Goal: Information Seeking & Learning: Learn about a topic

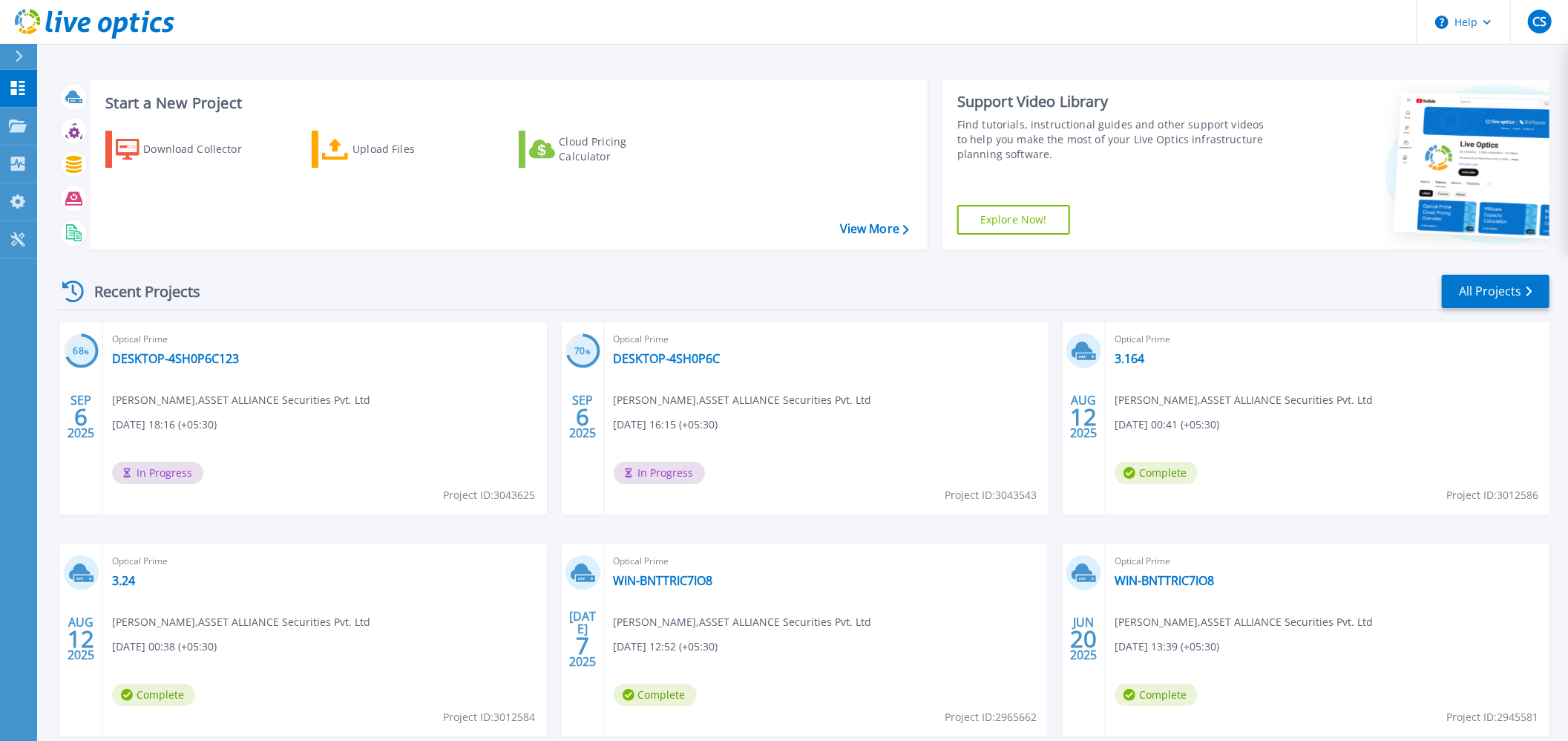
click at [185, 349] on div "Optical Prime DESKTOP-4SH0P6C123 chandan singh , ASSET ALLIANCE Securities Pvt.…" at bounding box center [324, 417] width 443 height 192
click at [180, 356] on link "DESKTOP-4SH0P6C123" at bounding box center [175, 359] width 127 height 15
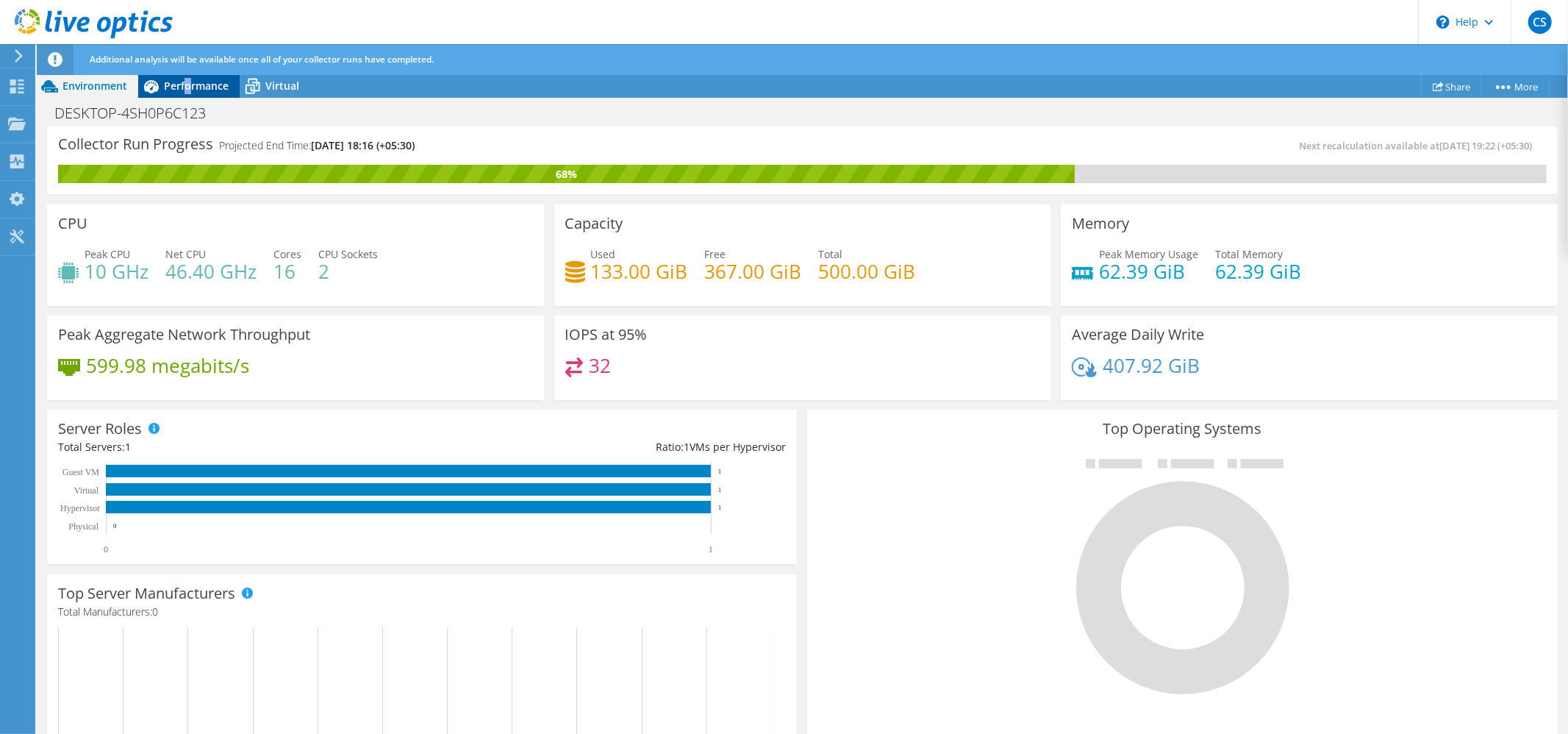
click at [189, 85] on span "Performance" at bounding box center [197, 85] width 65 height 14
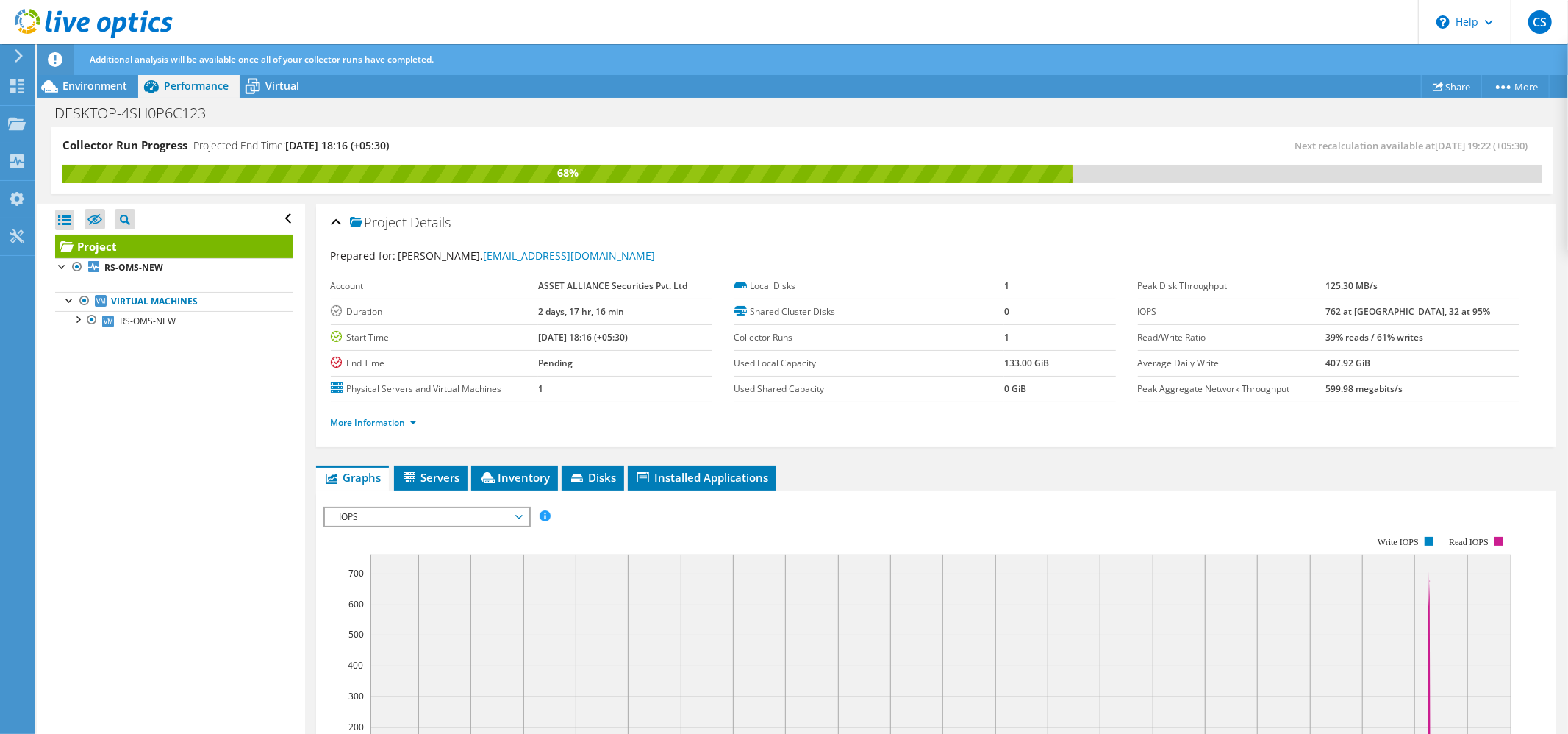
click at [365, 524] on span "IOPS" at bounding box center [427, 517] width 189 height 18
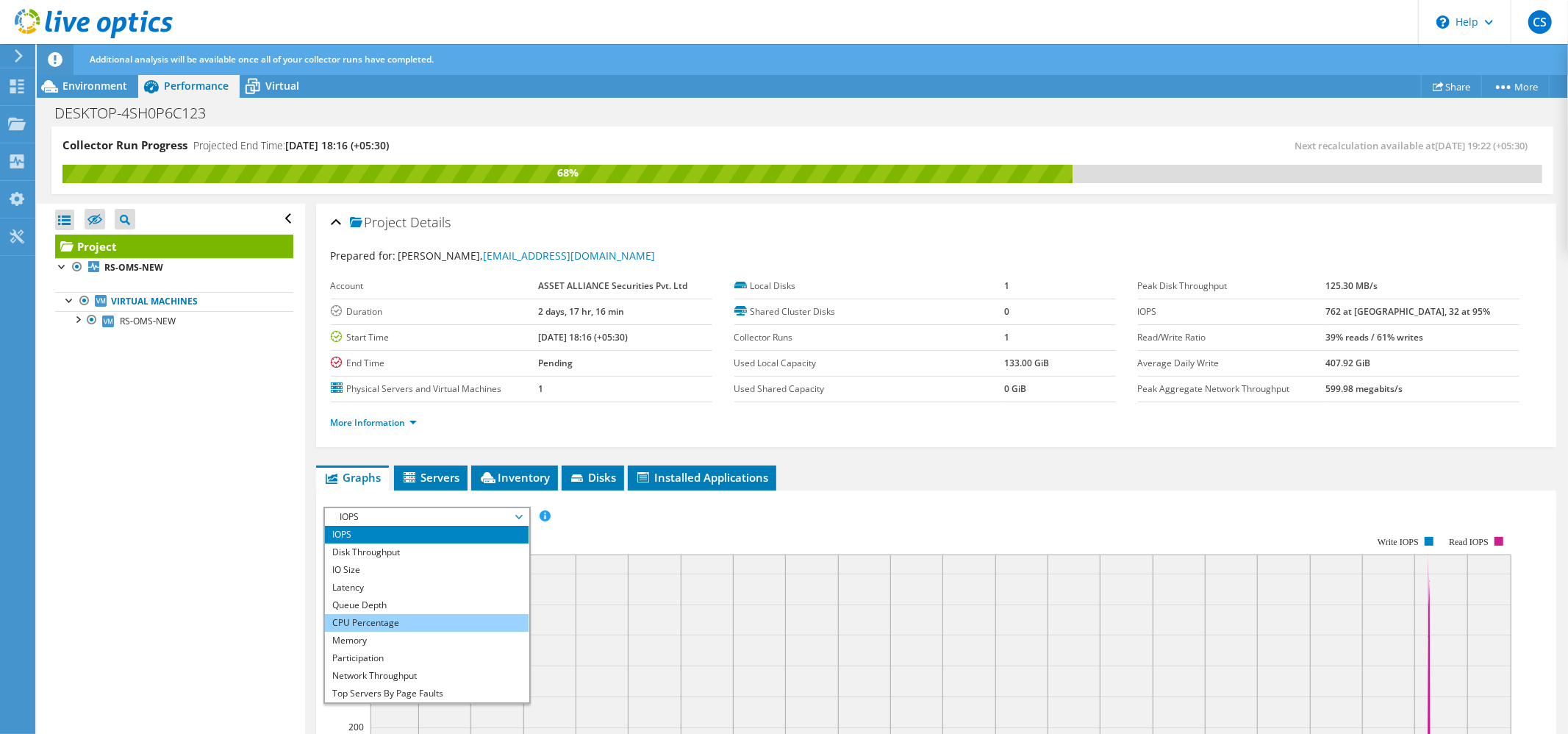
click at [384, 625] on li "CPU Percentage" at bounding box center [427, 623] width 204 height 18
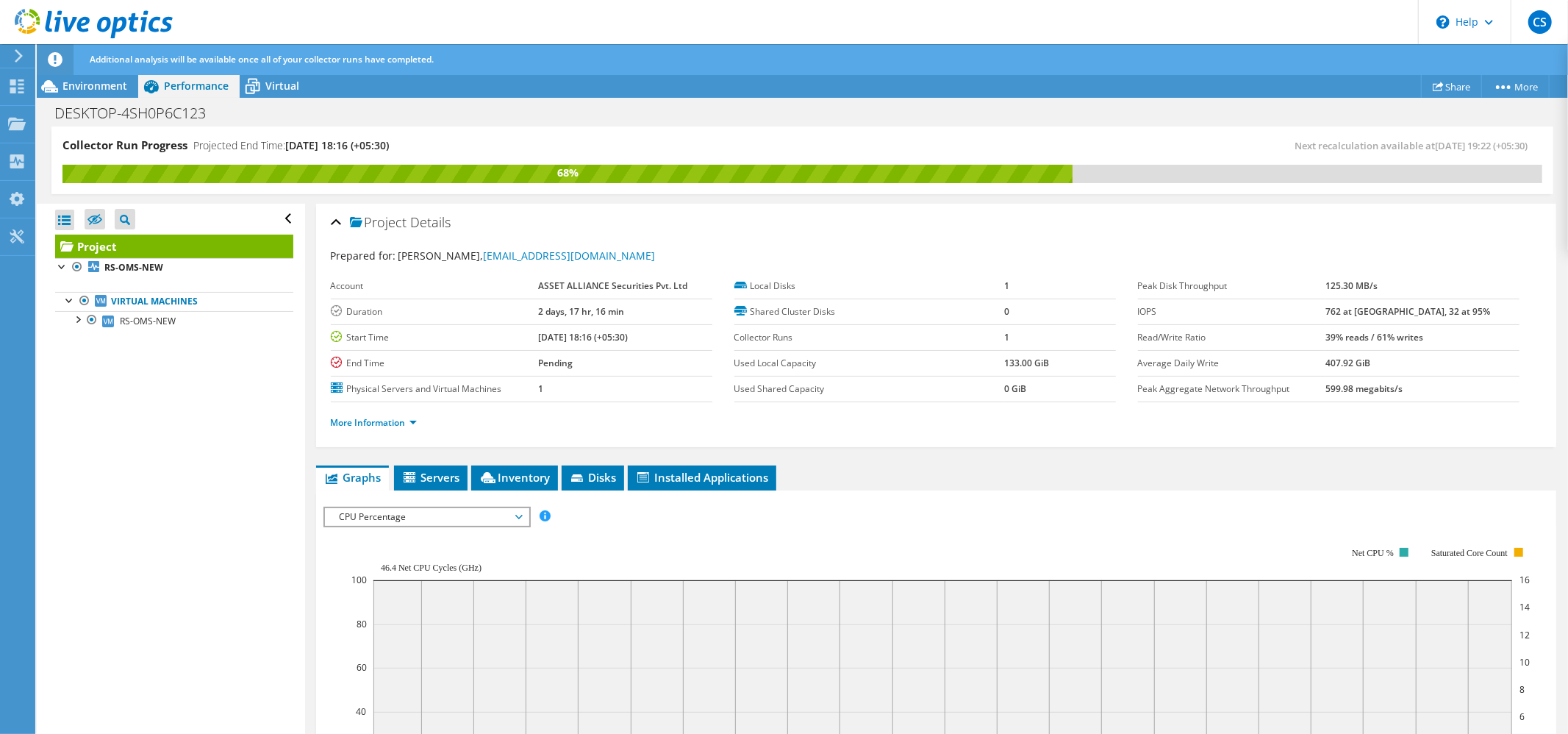
click at [424, 519] on span "CPU Percentage" at bounding box center [427, 517] width 189 height 18
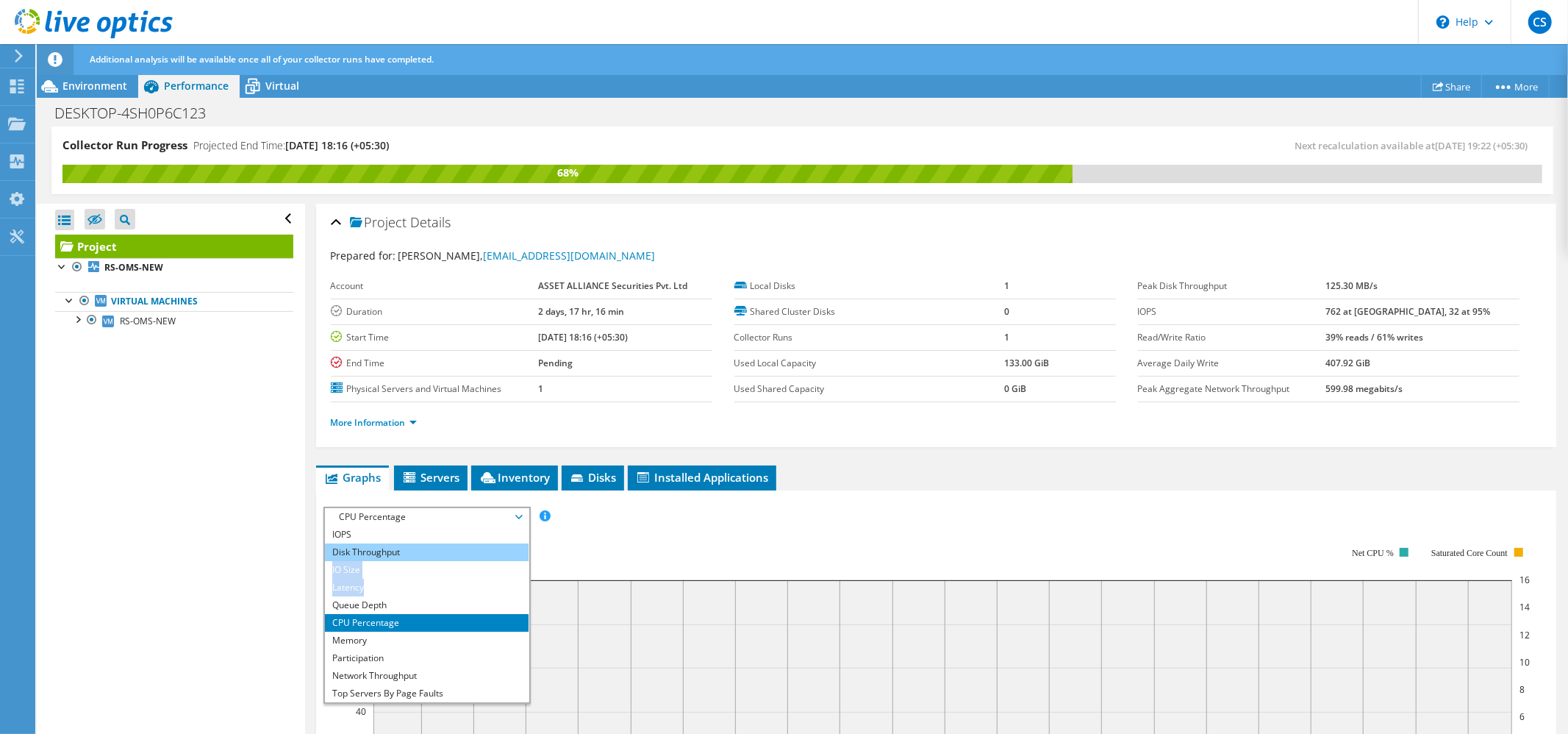
drag, startPoint x: 391, startPoint y: 586, endPoint x: 399, endPoint y: 544, distance: 42.8
click at [399, 544] on ul "IOPS Disk Throughput IO Size Latency Queue Depth CPU Percentage Memory Page Fau…" at bounding box center [427, 614] width 204 height 176
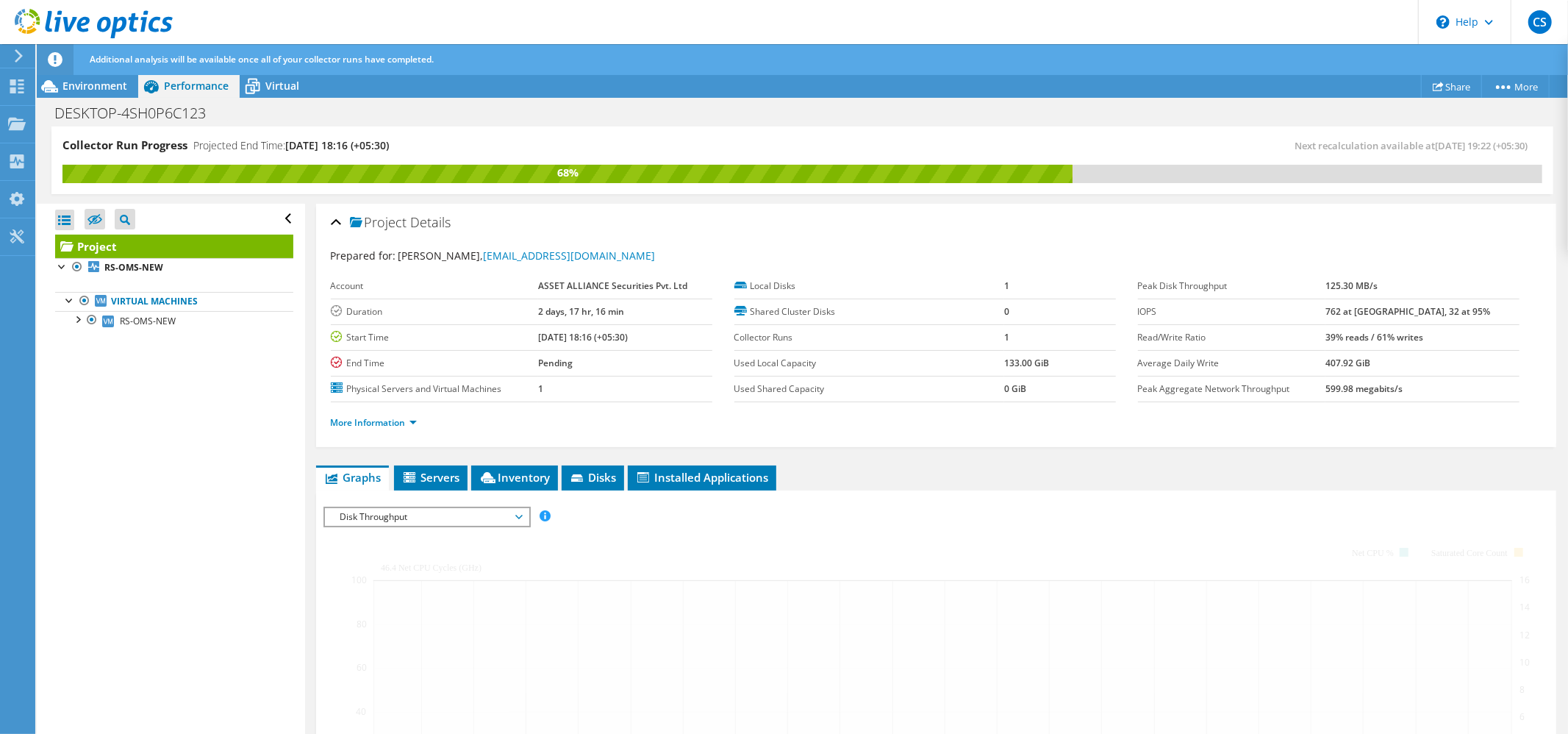
click at [380, 519] on span "Disk Throughput" at bounding box center [427, 517] width 189 height 18
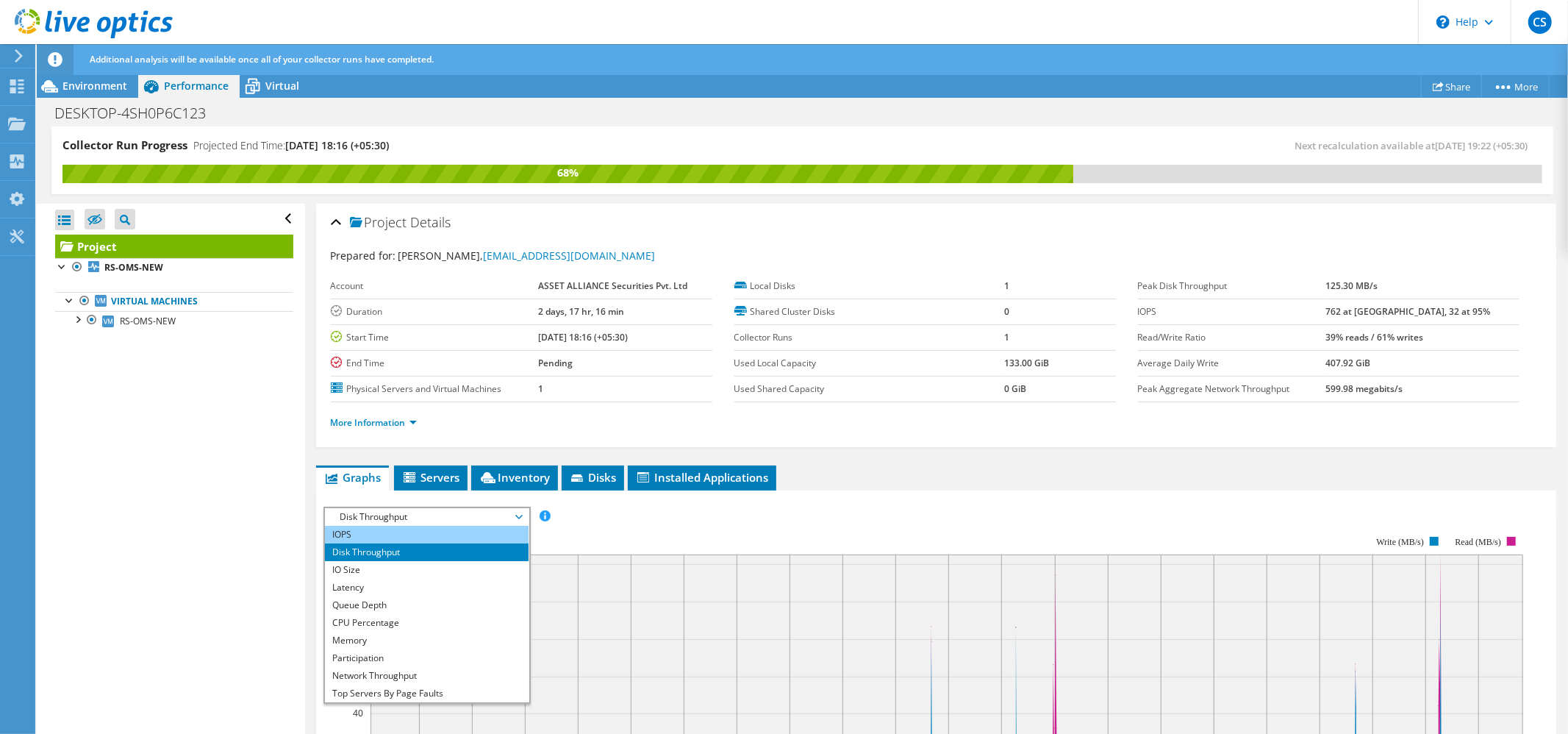
click at [385, 536] on li "IOPS" at bounding box center [427, 535] width 204 height 18
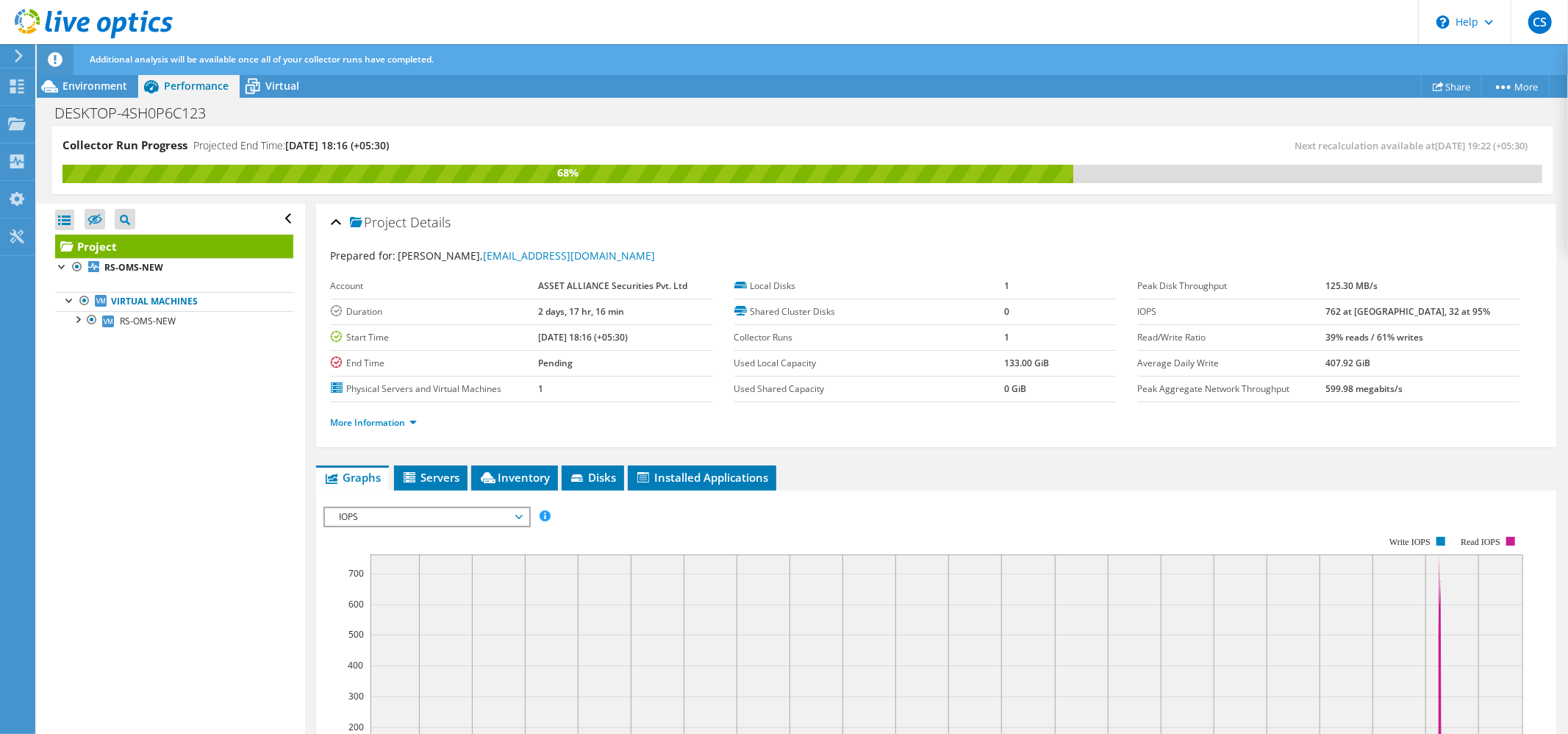
click at [369, 519] on span "IOPS" at bounding box center [427, 517] width 189 height 18
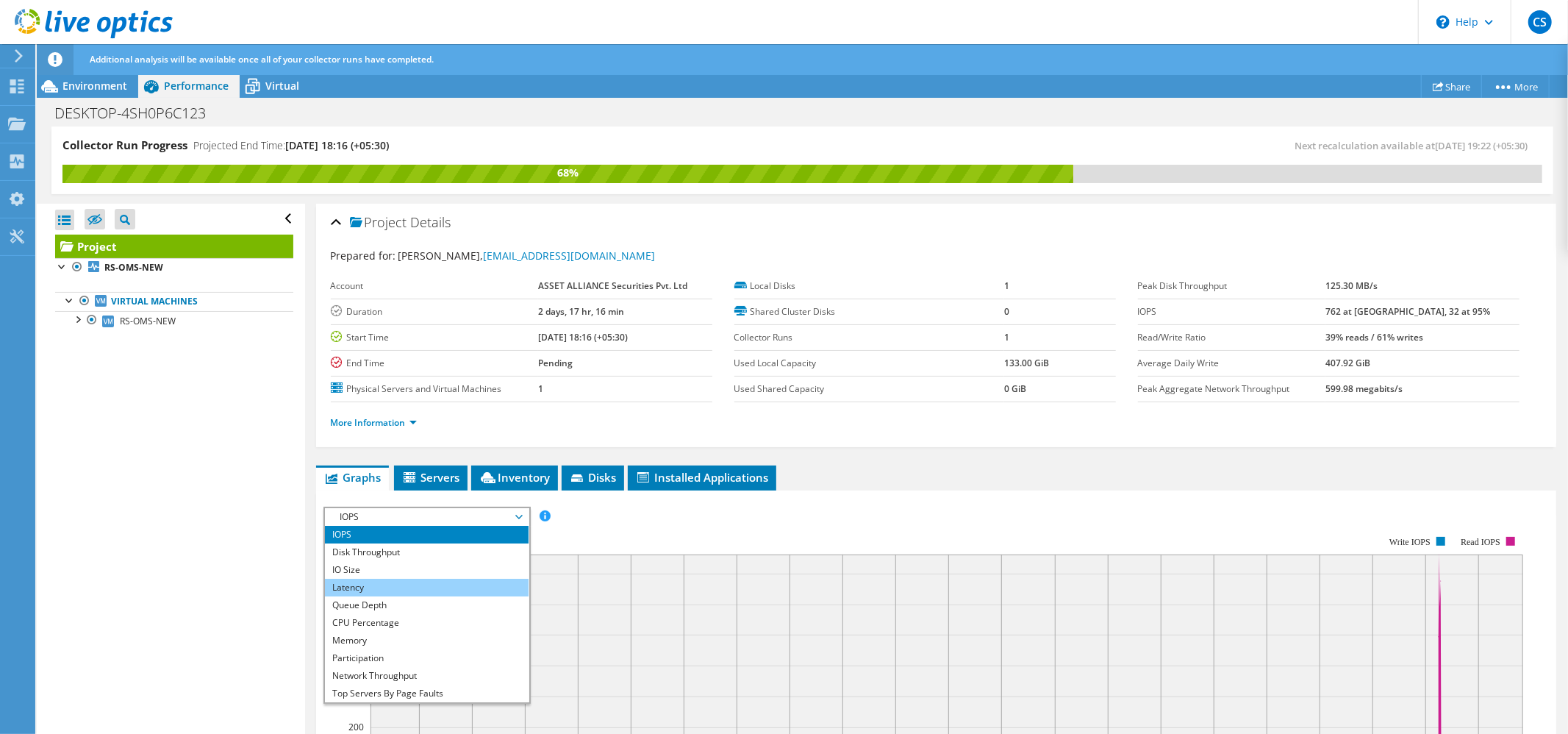
click at [358, 585] on li "Latency" at bounding box center [427, 588] width 204 height 18
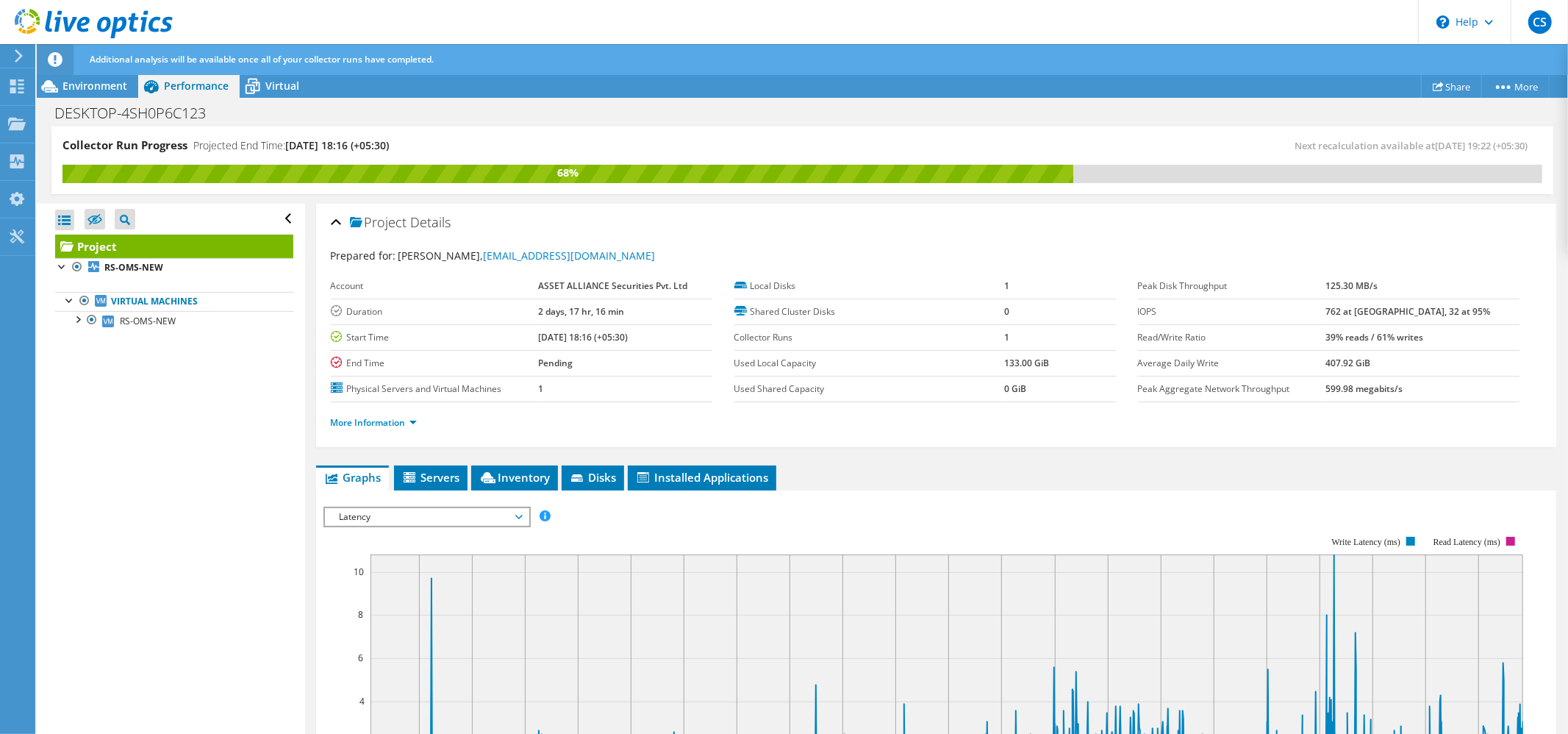
click at [419, 519] on span "Latency" at bounding box center [427, 517] width 189 height 18
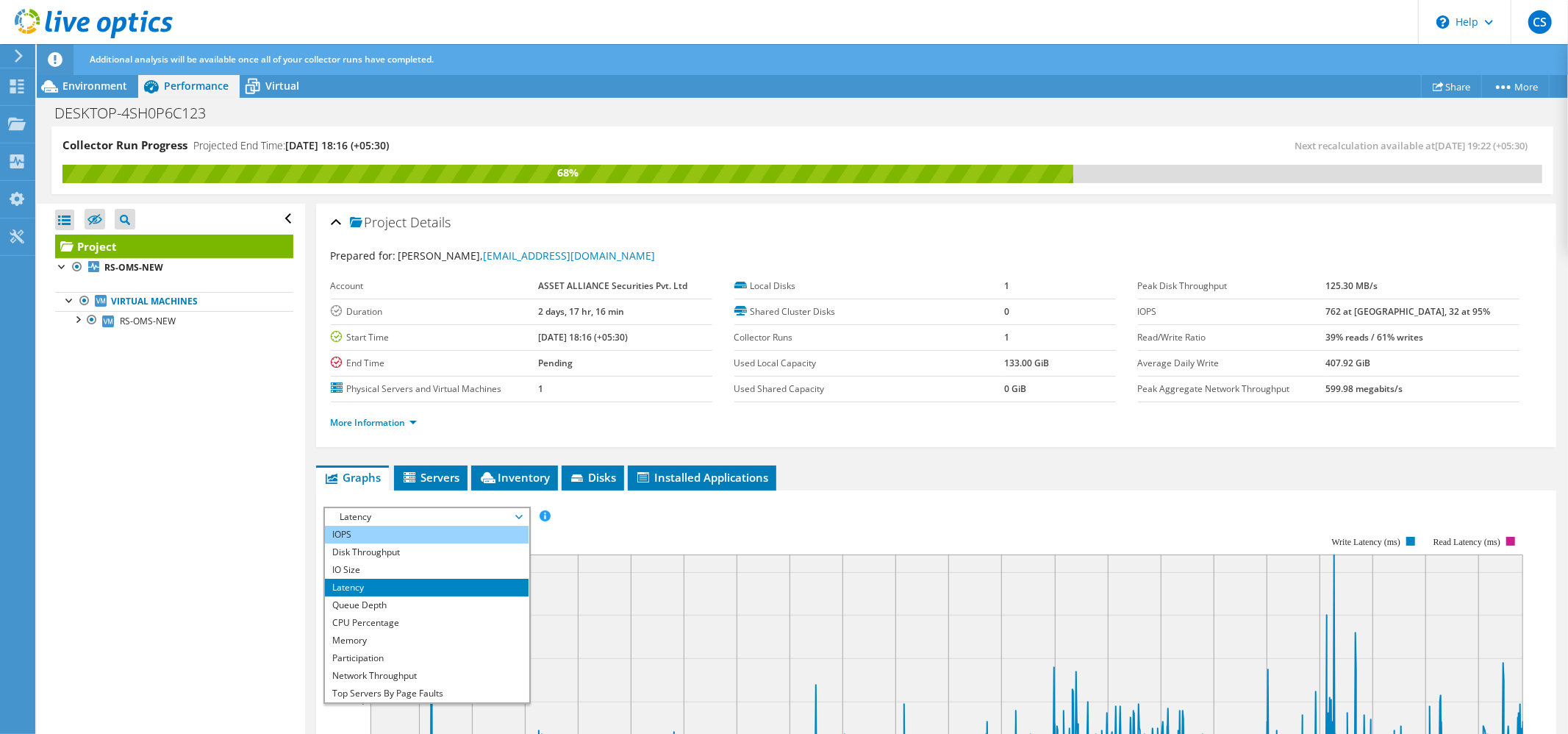
click at [409, 537] on li "IOPS" at bounding box center [427, 535] width 204 height 18
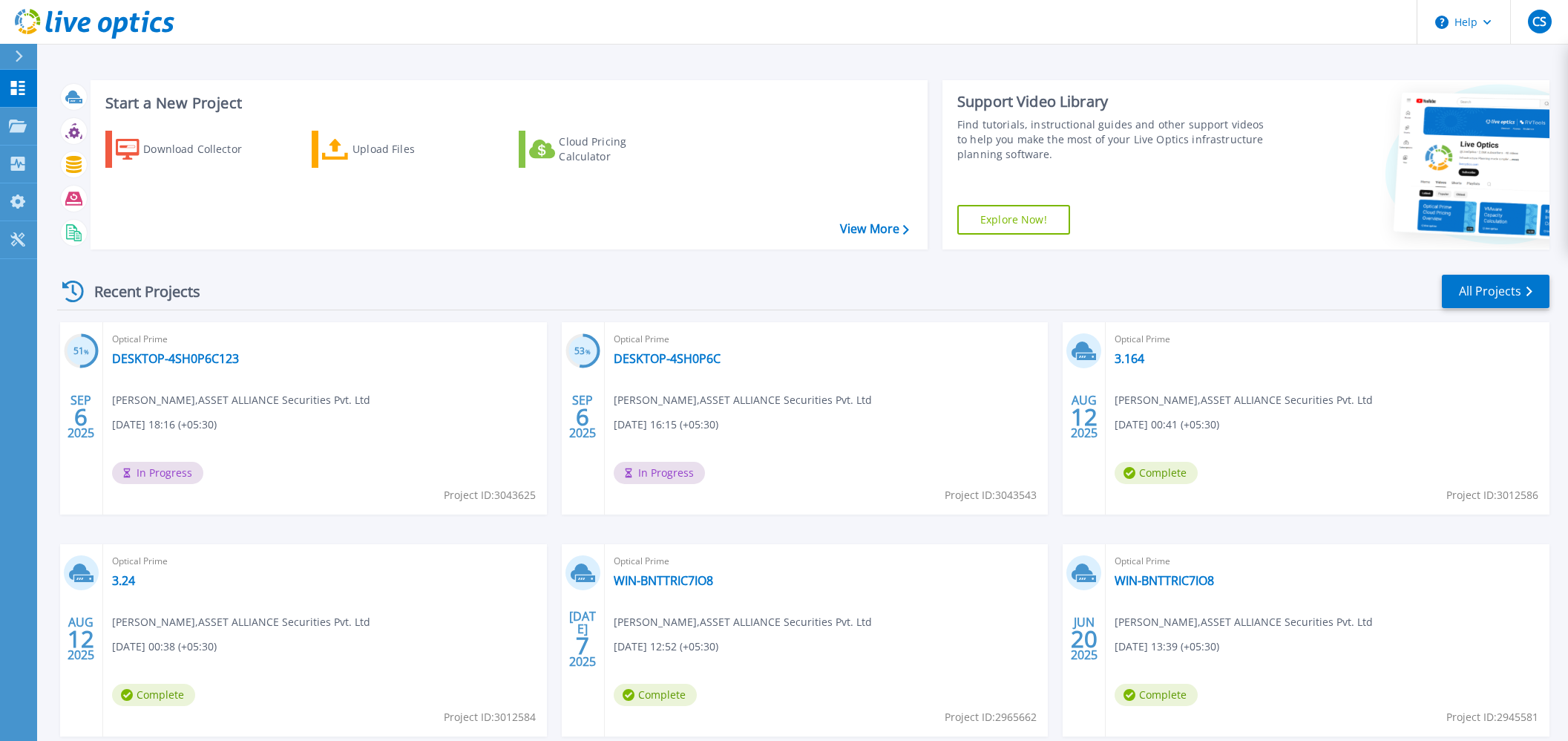
scroll to position [82, 0]
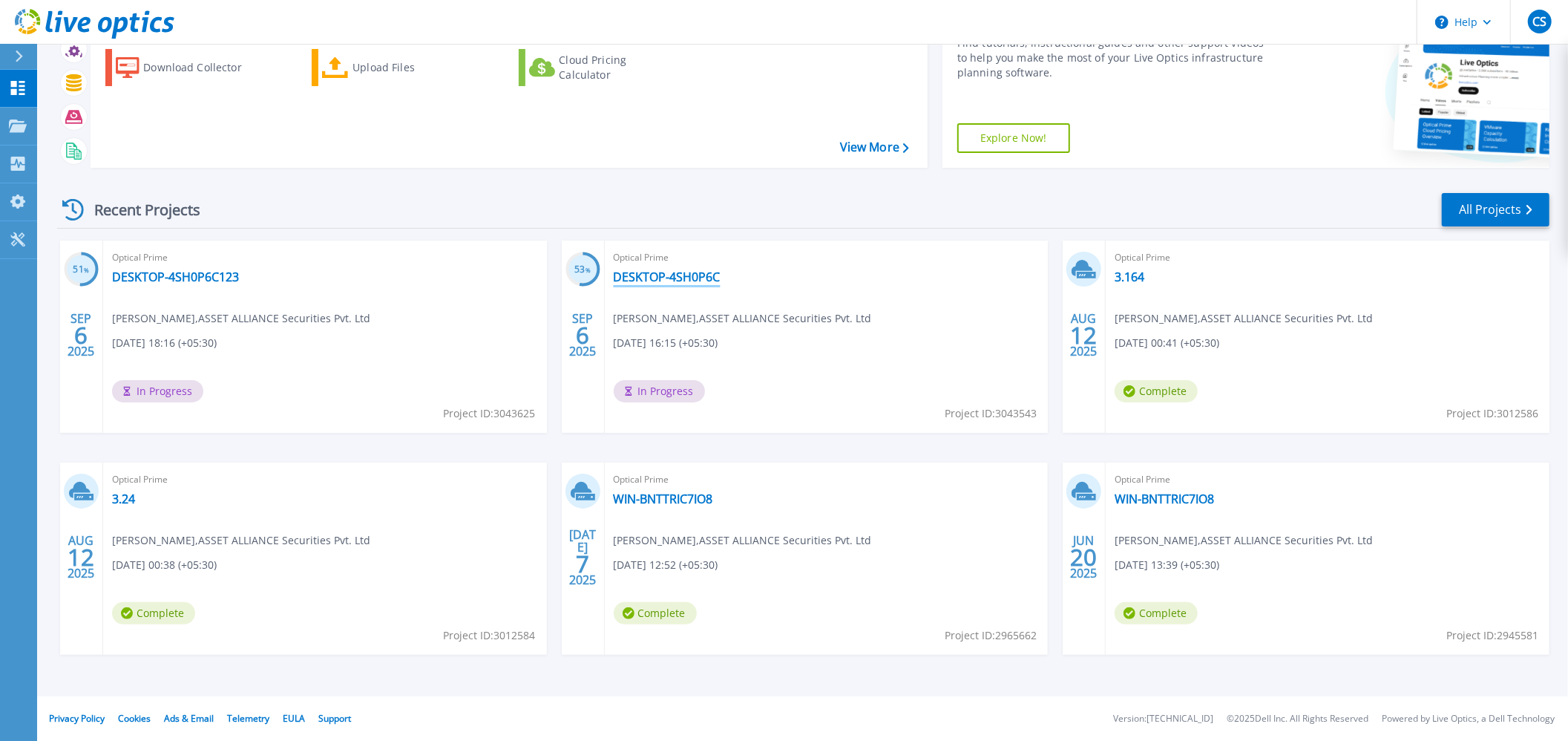
click at [648, 277] on link "DESKTOP-4SH0P6C" at bounding box center [667, 277] width 107 height 15
